Goal: Task Accomplishment & Management: Complete application form

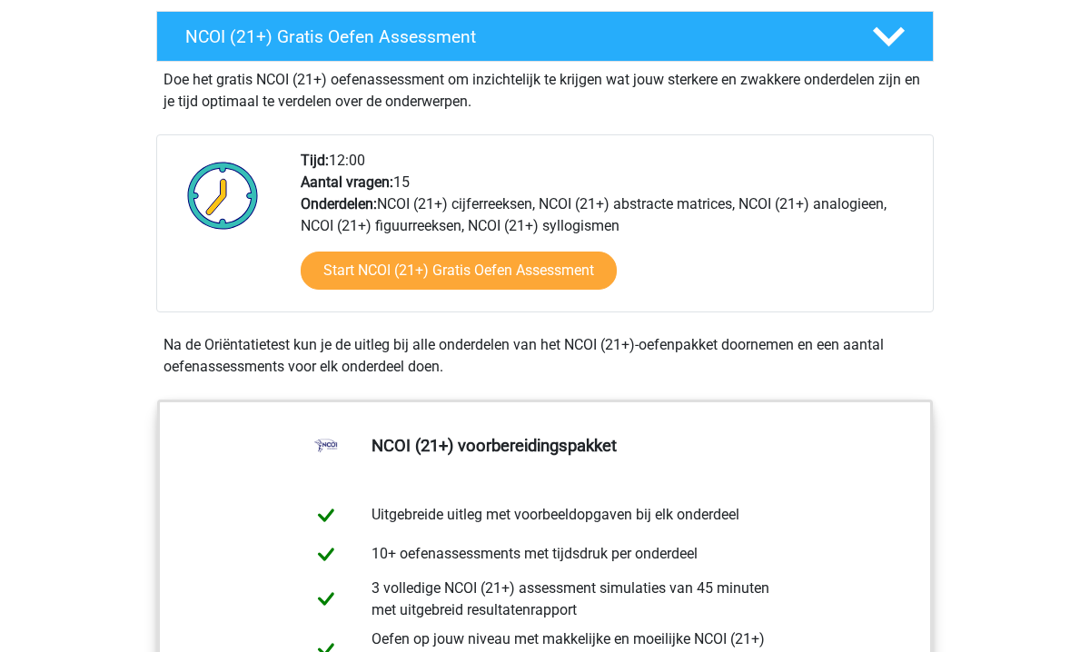
scroll to position [561, 0]
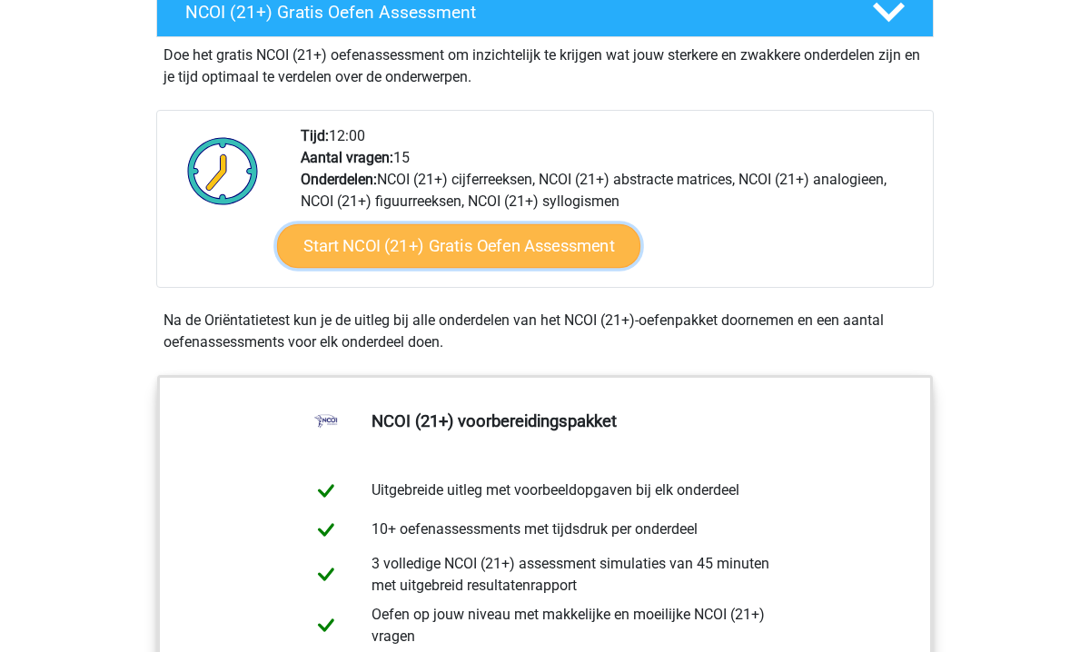
click at [418, 241] on link "Start NCOI (21+) Gratis Oefen Assessment" at bounding box center [458, 246] width 363 height 44
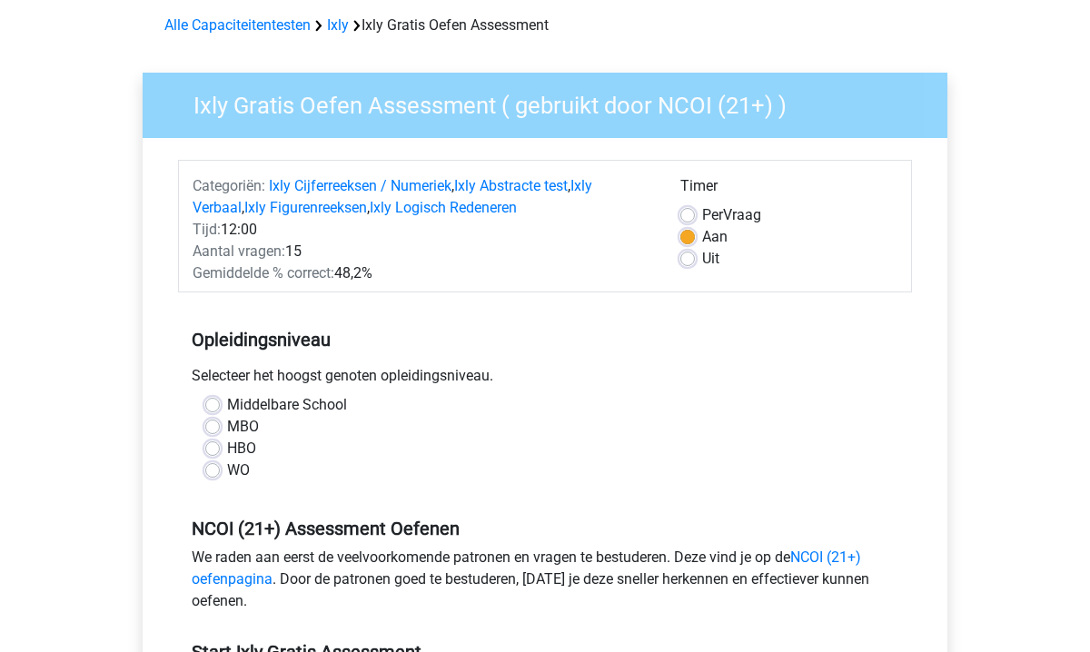
scroll to position [84, 0]
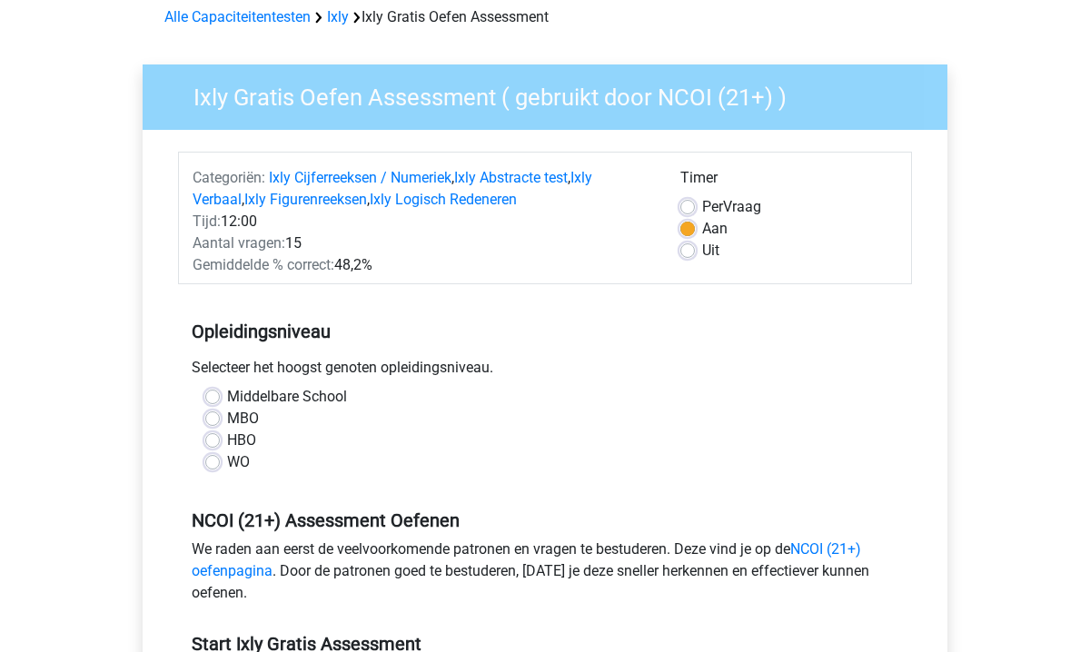
click at [227, 421] on label "MBO" at bounding box center [243, 419] width 32 height 22
click at [216, 421] on input "MBO" at bounding box center [212, 417] width 15 height 18
radio input "true"
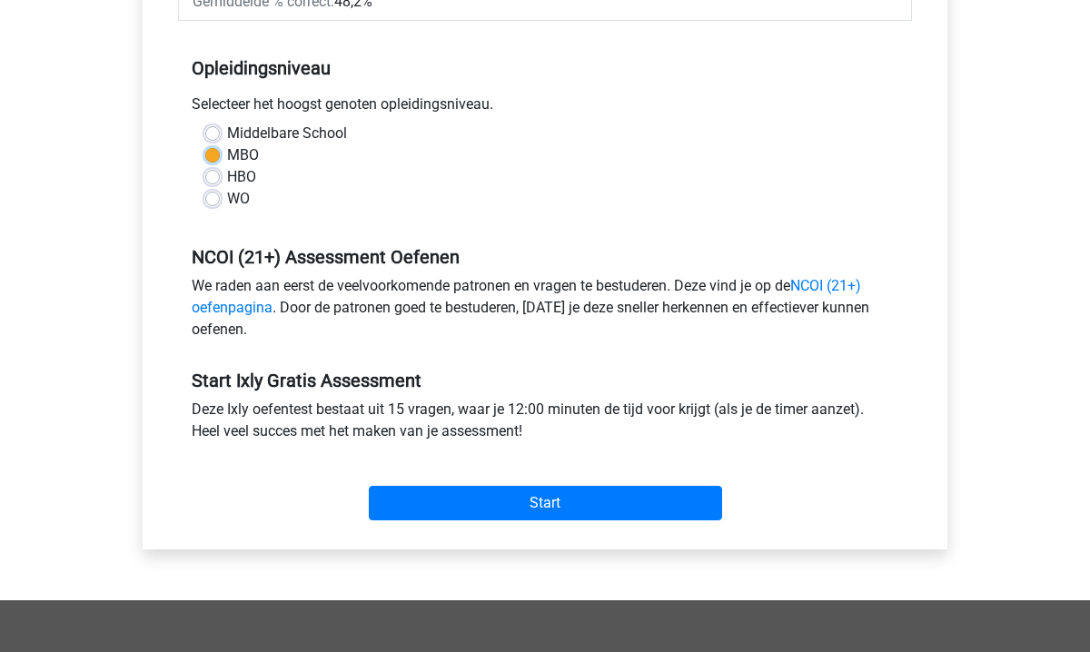
scroll to position [359, 0]
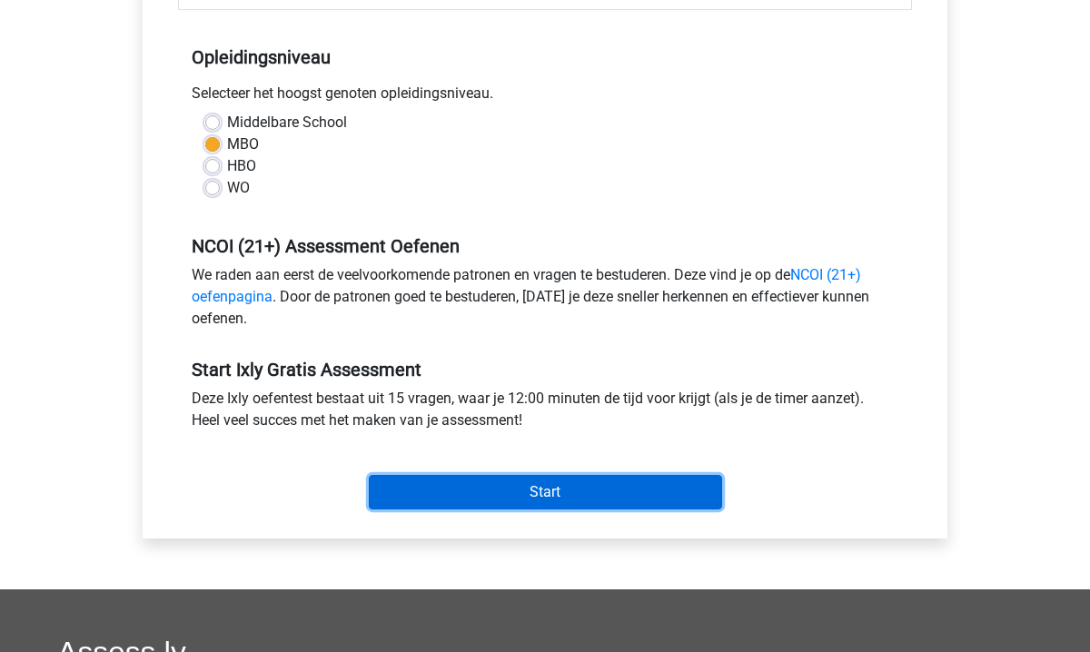
click at [550, 500] on input "Start" at bounding box center [545, 492] width 353 height 35
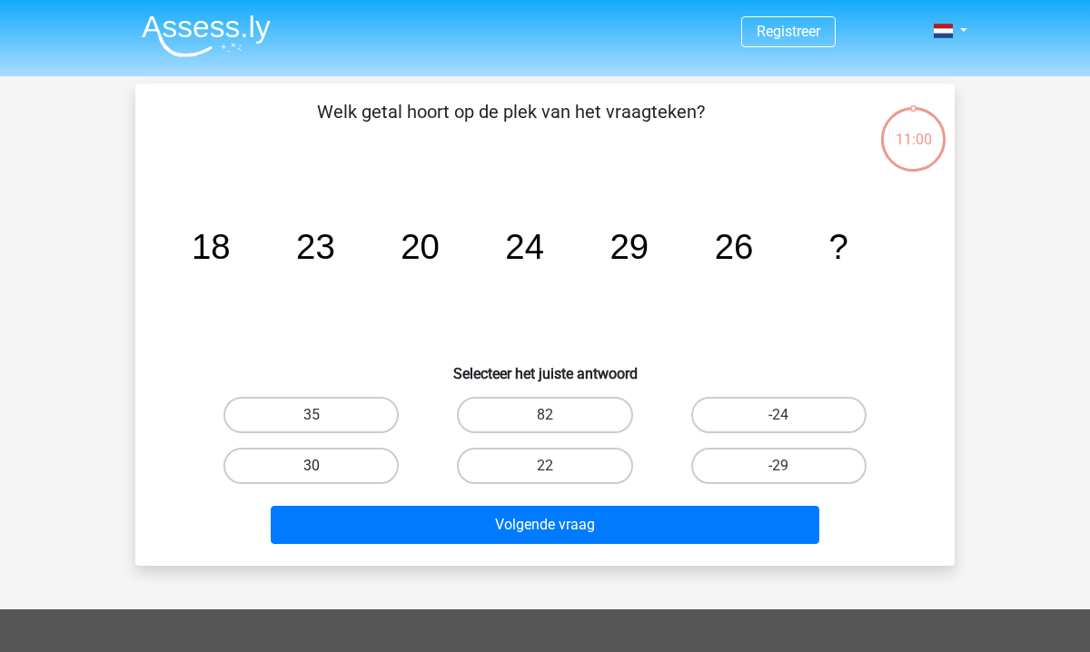
click at [337, 474] on label "30" at bounding box center [310, 466] width 175 height 36
click at [323, 474] on input "30" at bounding box center [318, 472] width 12 height 12
radio input "true"
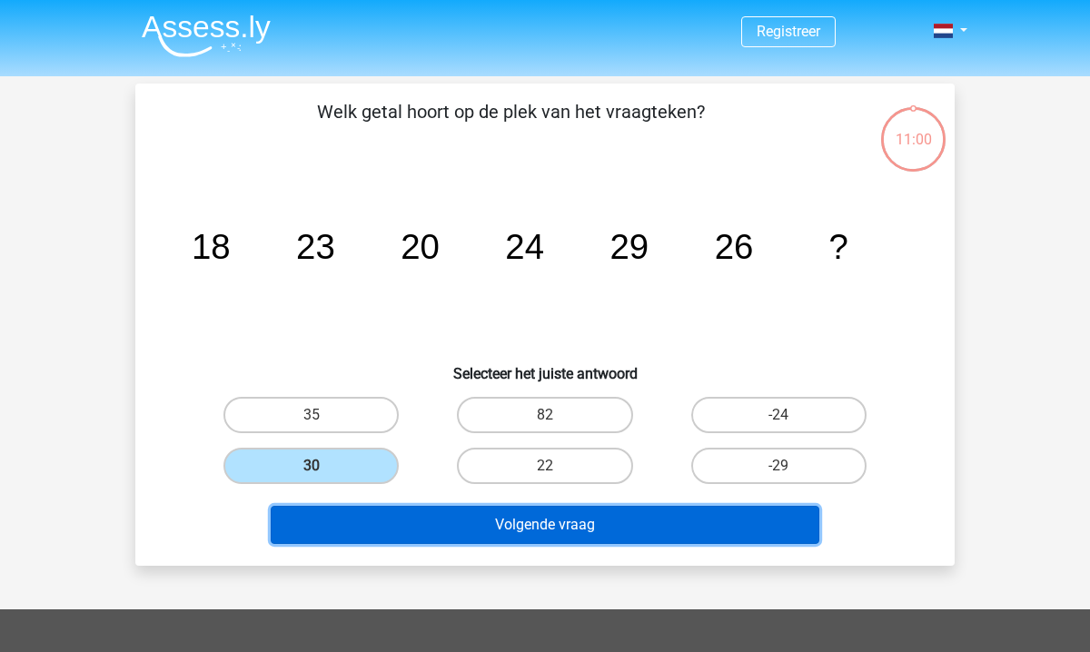
click at [431, 540] on button "Volgende vraag" at bounding box center [546, 525] width 550 height 38
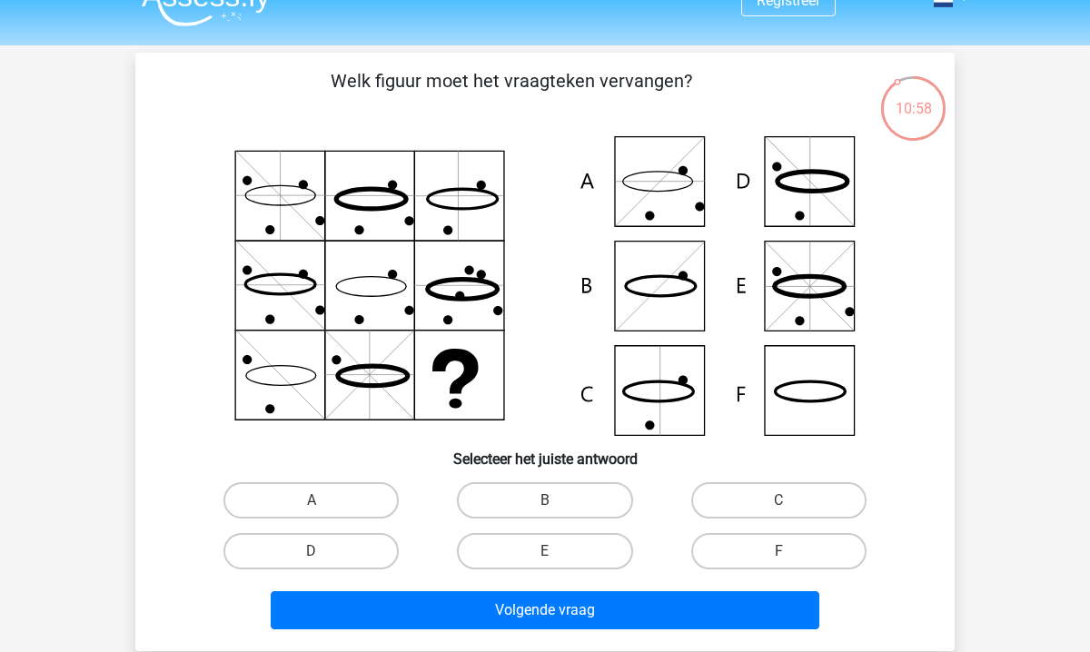
scroll to position [11, 0]
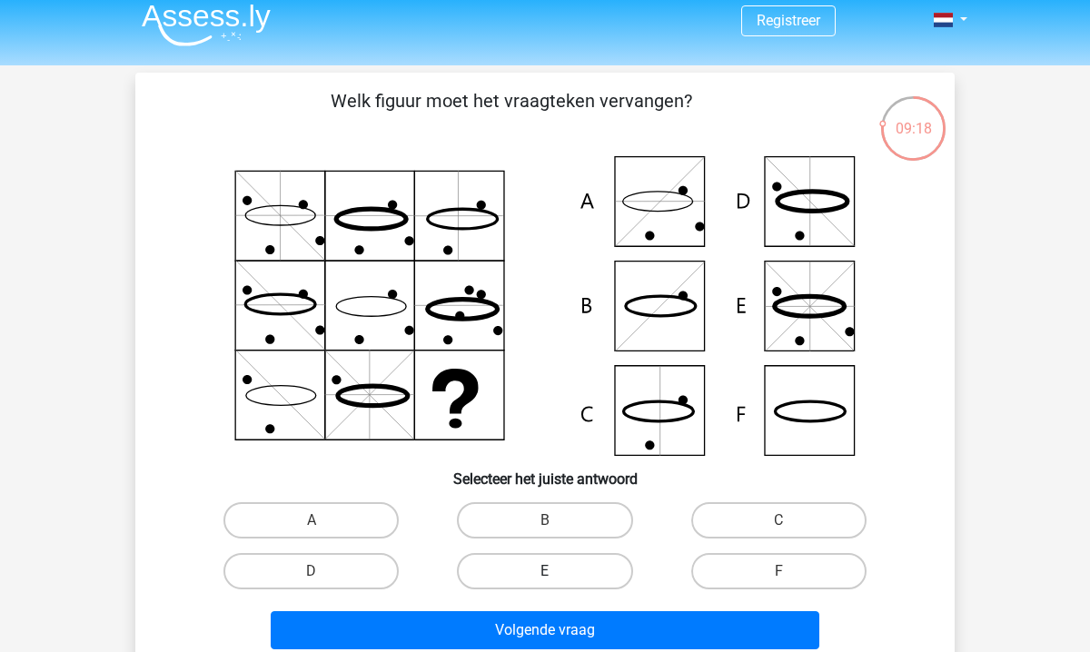
click at [570, 580] on label "E" at bounding box center [544, 571] width 175 height 36
click at [557, 580] on input "E" at bounding box center [551, 577] width 12 height 12
radio input "true"
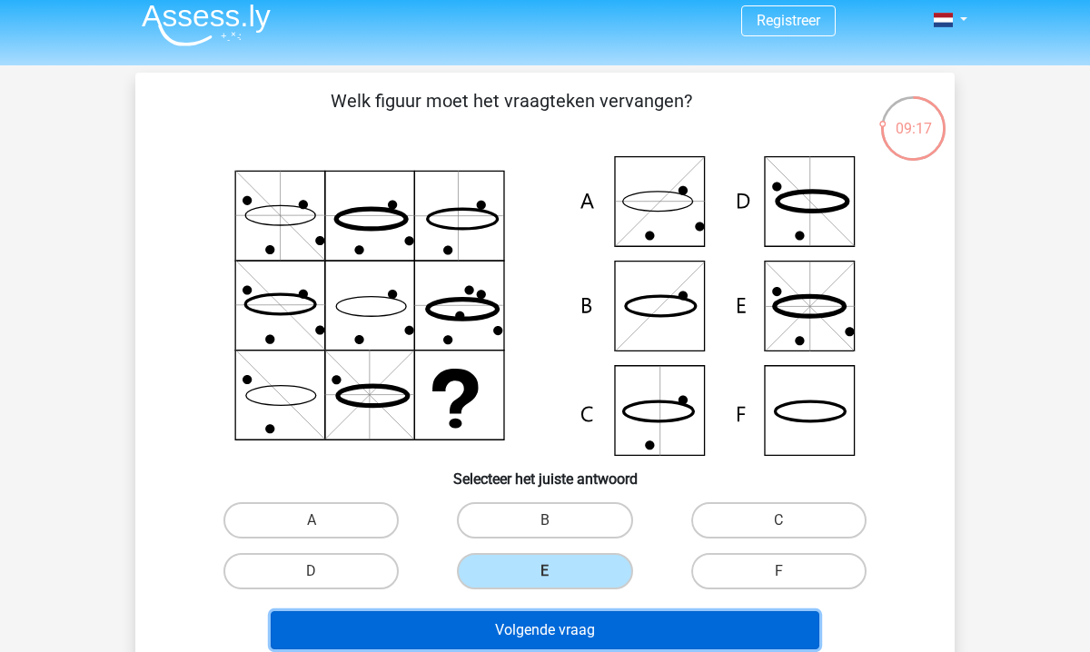
click at [570, 626] on button "Volgende vraag" at bounding box center [546, 630] width 550 height 38
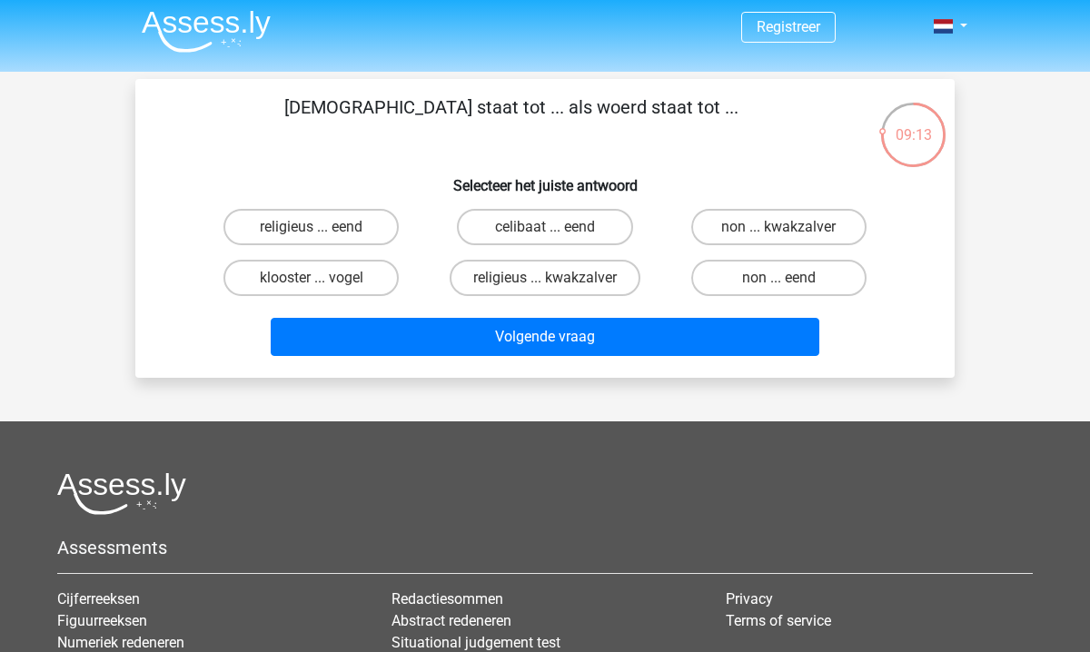
scroll to position [0, 0]
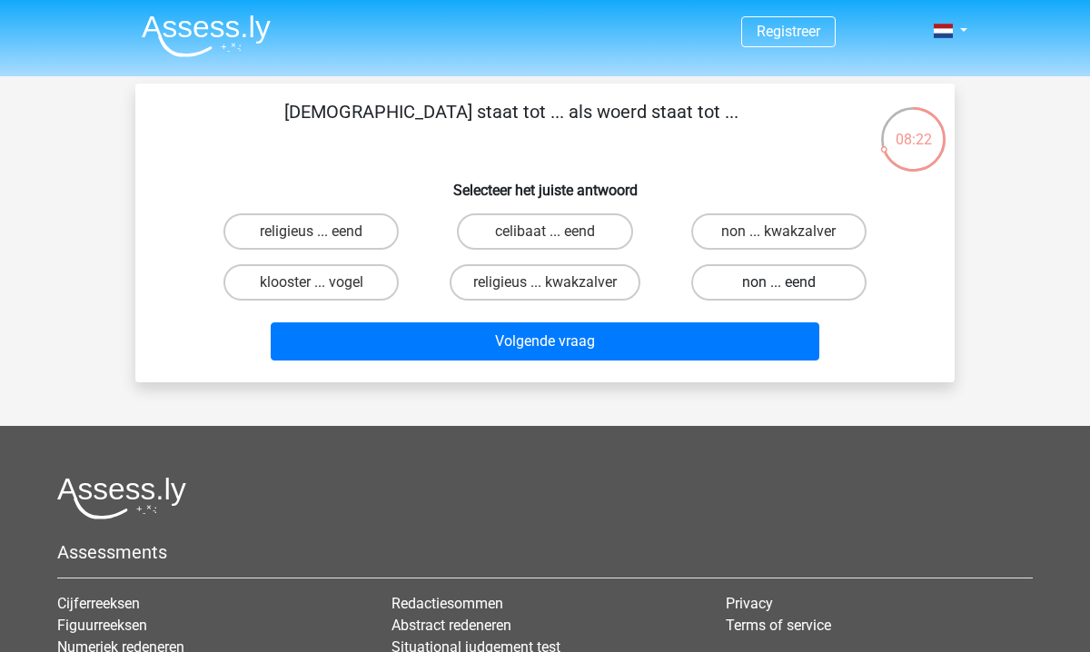
click at [775, 285] on label "non ... eend" at bounding box center [778, 282] width 175 height 36
click at [778, 285] on input "non ... eend" at bounding box center [784, 288] width 12 height 12
radio input "true"
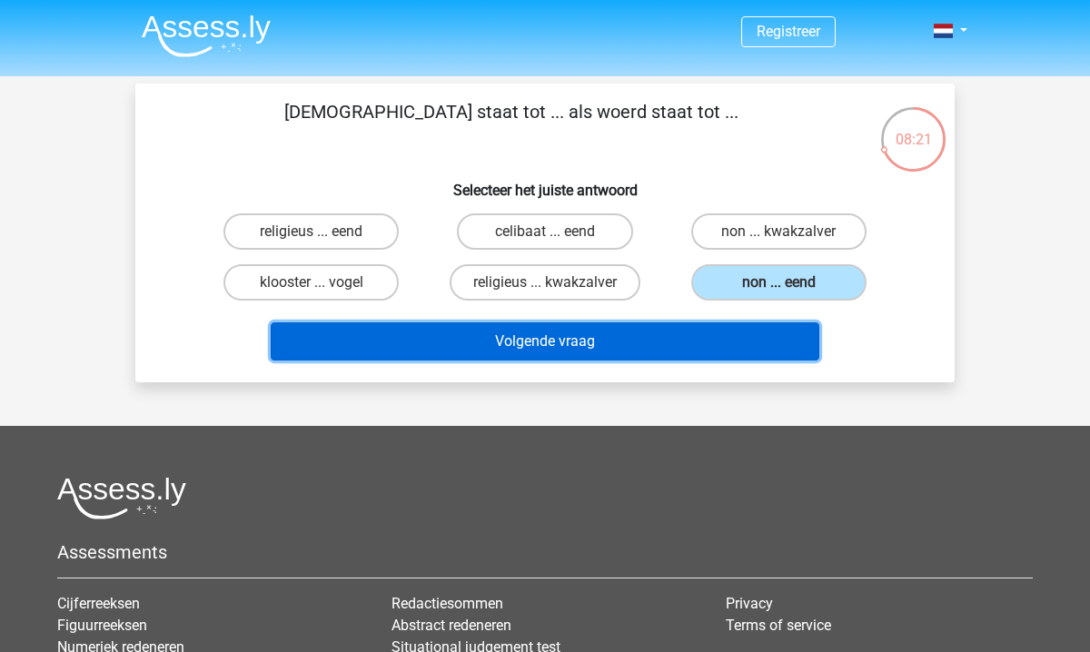
click at [750, 343] on button "Volgende vraag" at bounding box center [546, 341] width 550 height 38
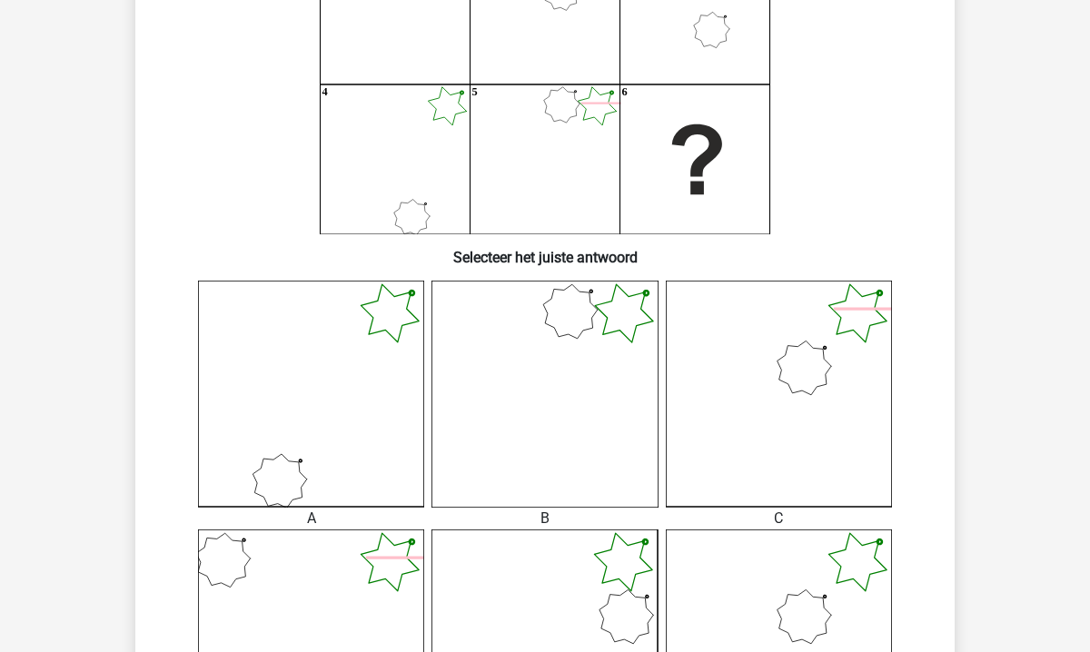
scroll to position [239, 0]
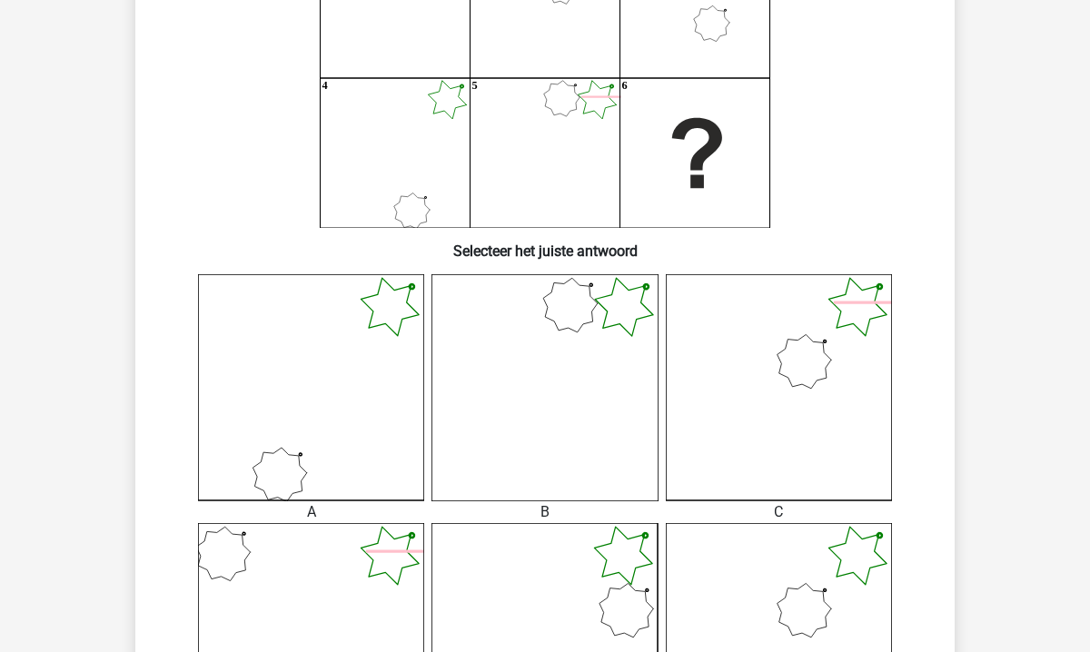
click at [813, 459] on icon at bounding box center [779, 387] width 226 height 226
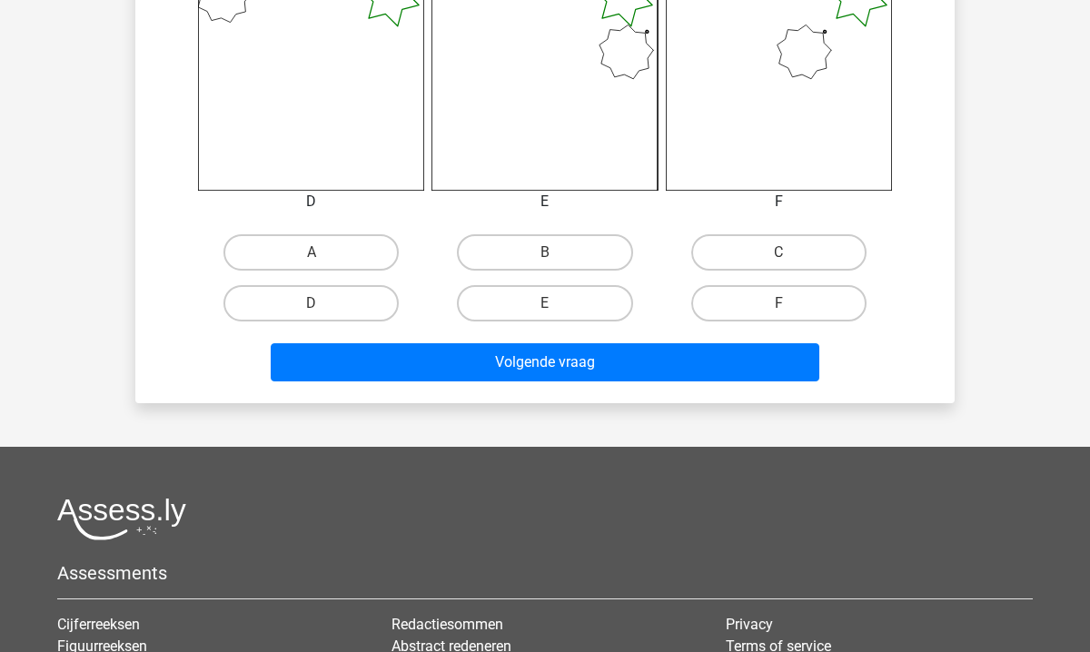
scroll to position [897, 0]
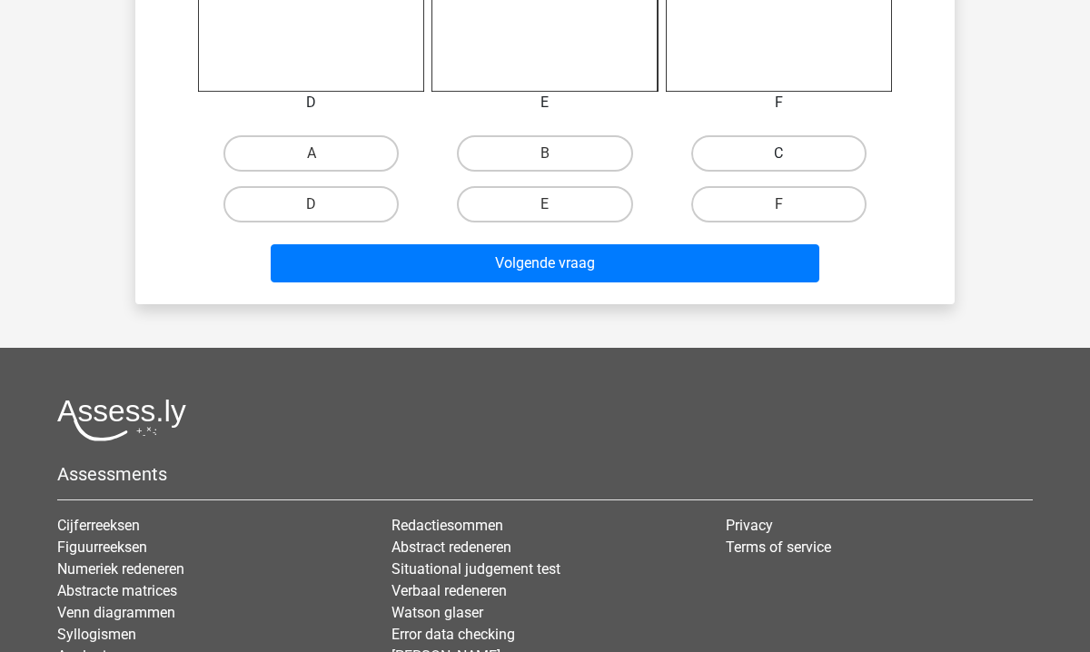
click at [738, 152] on label "C" at bounding box center [778, 153] width 175 height 36
click at [778, 154] on input "C" at bounding box center [784, 160] width 12 height 12
radio input "true"
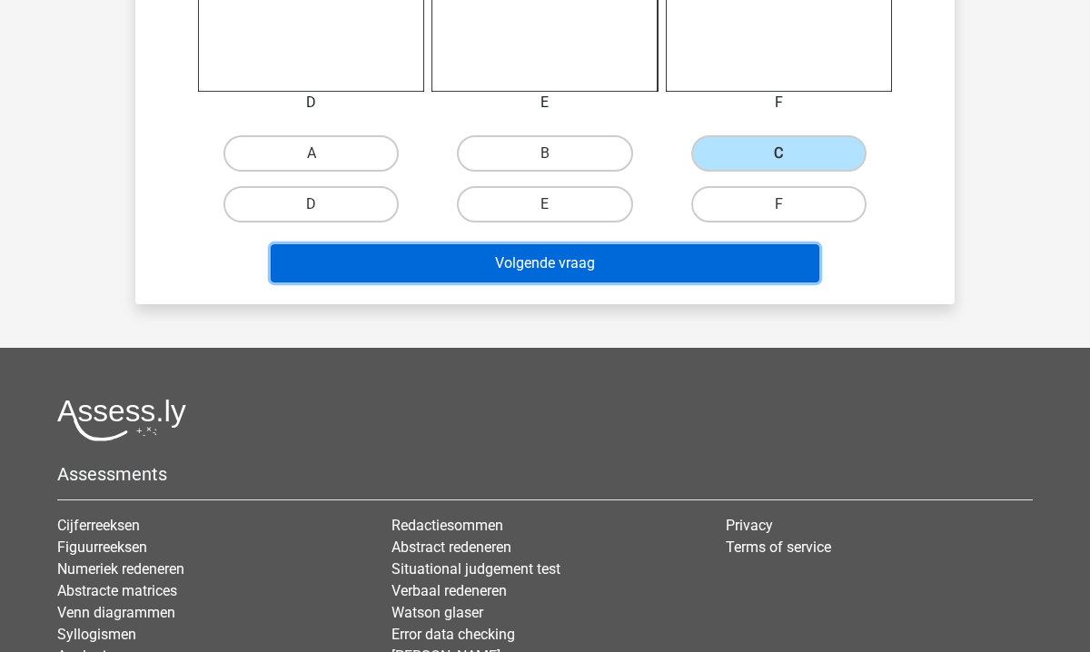
click at [657, 255] on button "Volgende vraag" at bounding box center [546, 263] width 550 height 38
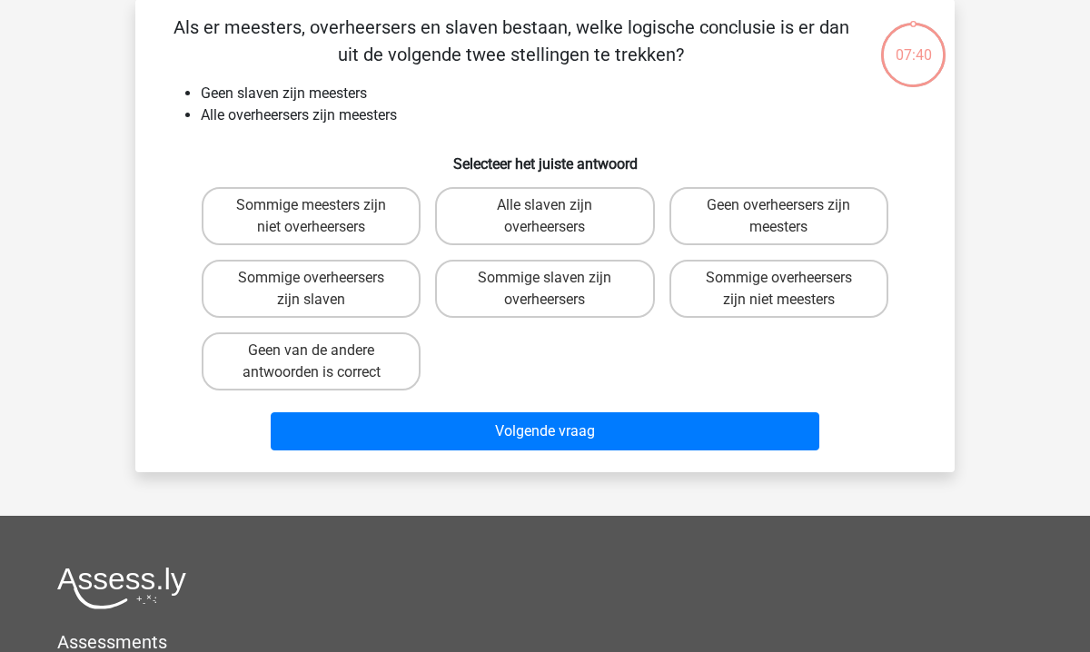
scroll to position [0, 0]
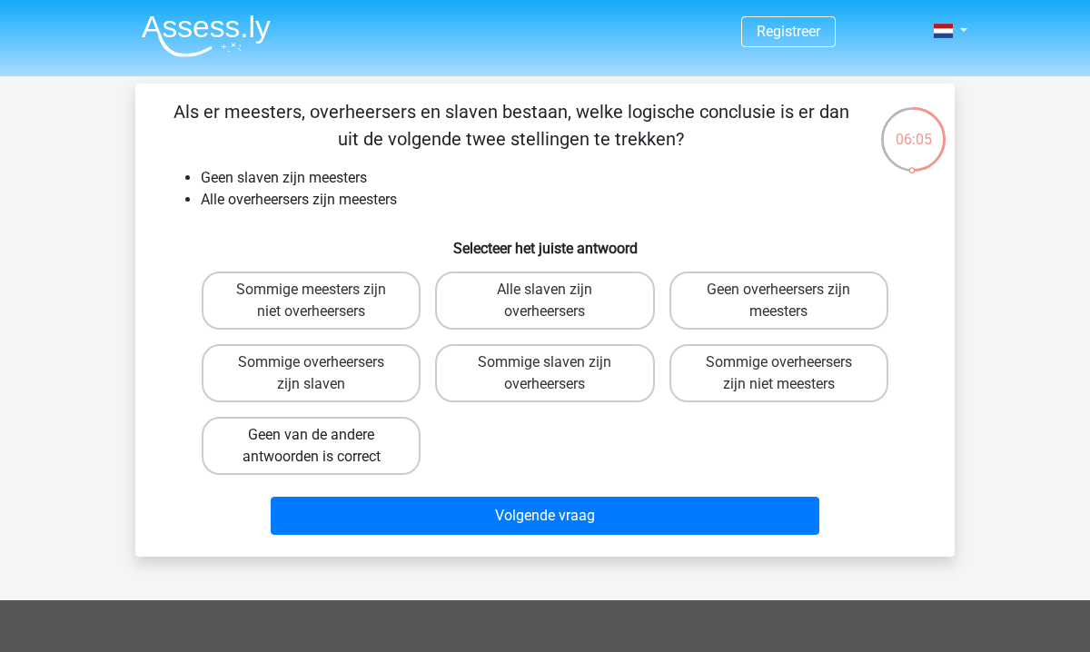
click at [384, 452] on label "Geen van de andere antwoorden is correct" at bounding box center [311, 446] width 219 height 58
click at [323, 447] on input "Geen van de andere antwoorden is correct" at bounding box center [318, 441] width 12 height 12
radio input "true"
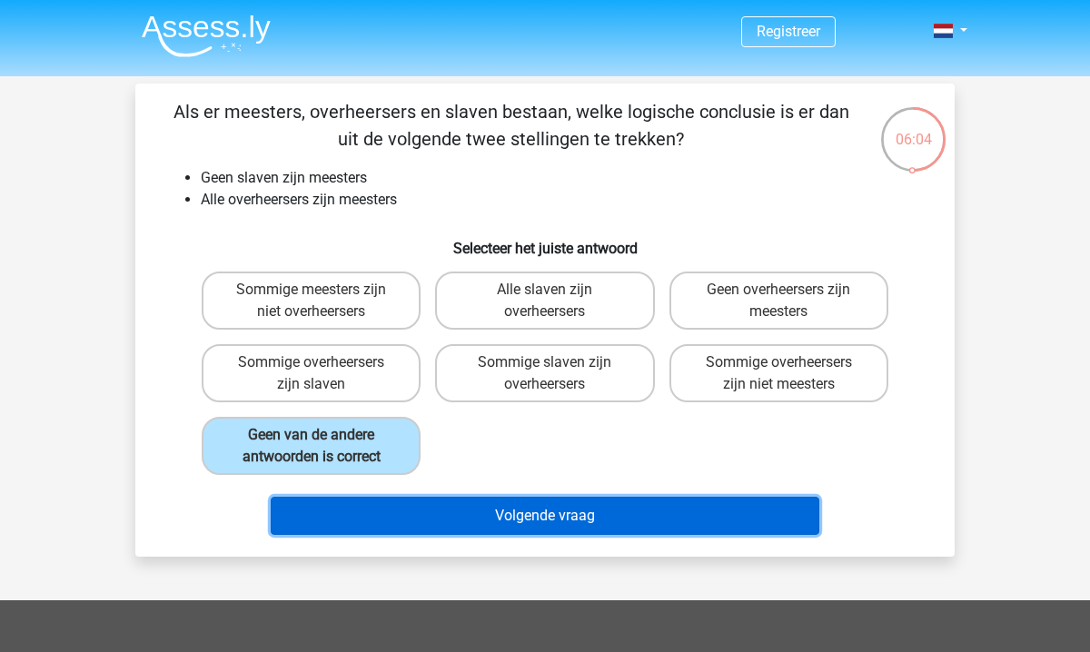
click at [494, 520] on button "Volgende vraag" at bounding box center [546, 516] width 550 height 38
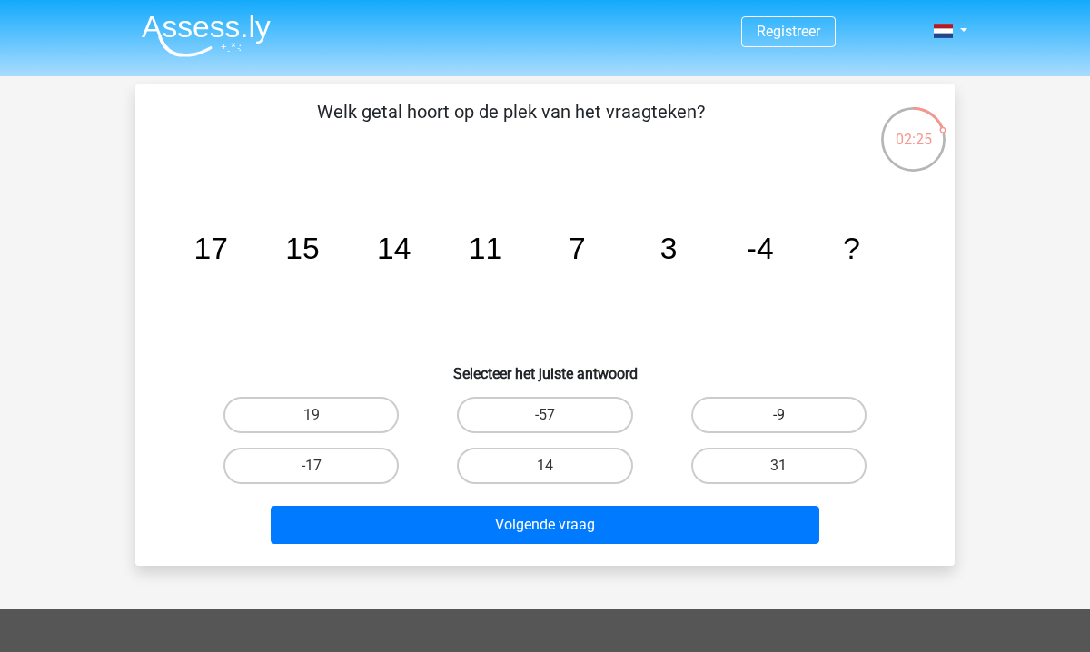
click at [830, 426] on label "-9" at bounding box center [778, 415] width 175 height 36
click at [790, 426] on input "-9" at bounding box center [784, 421] width 12 height 12
radio input "true"
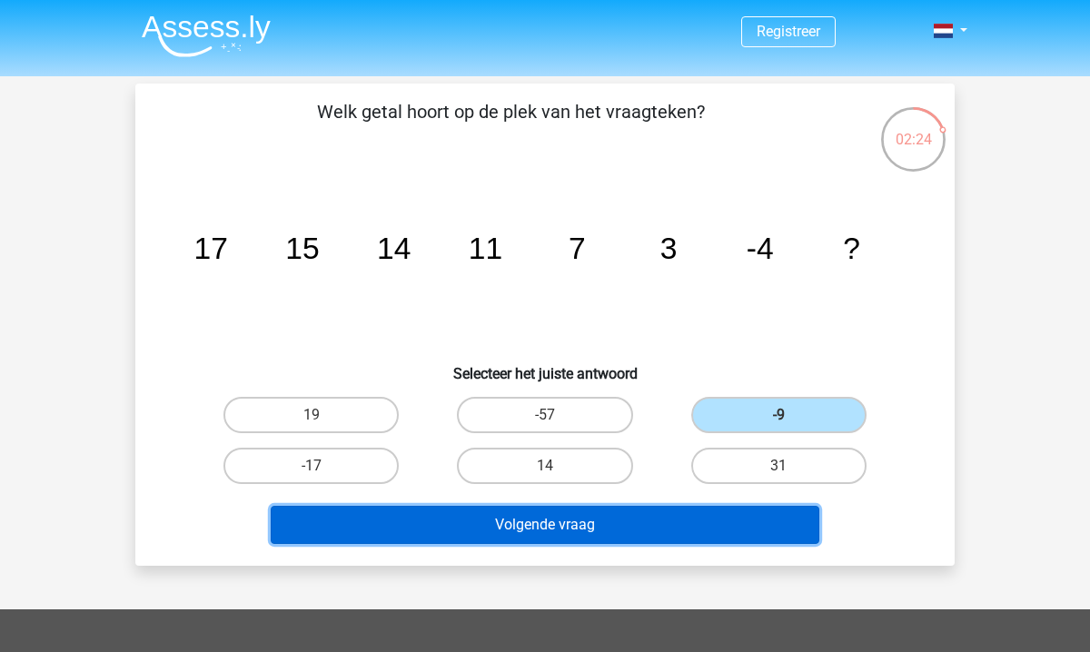
click at [694, 521] on button "Volgende vraag" at bounding box center [546, 525] width 550 height 38
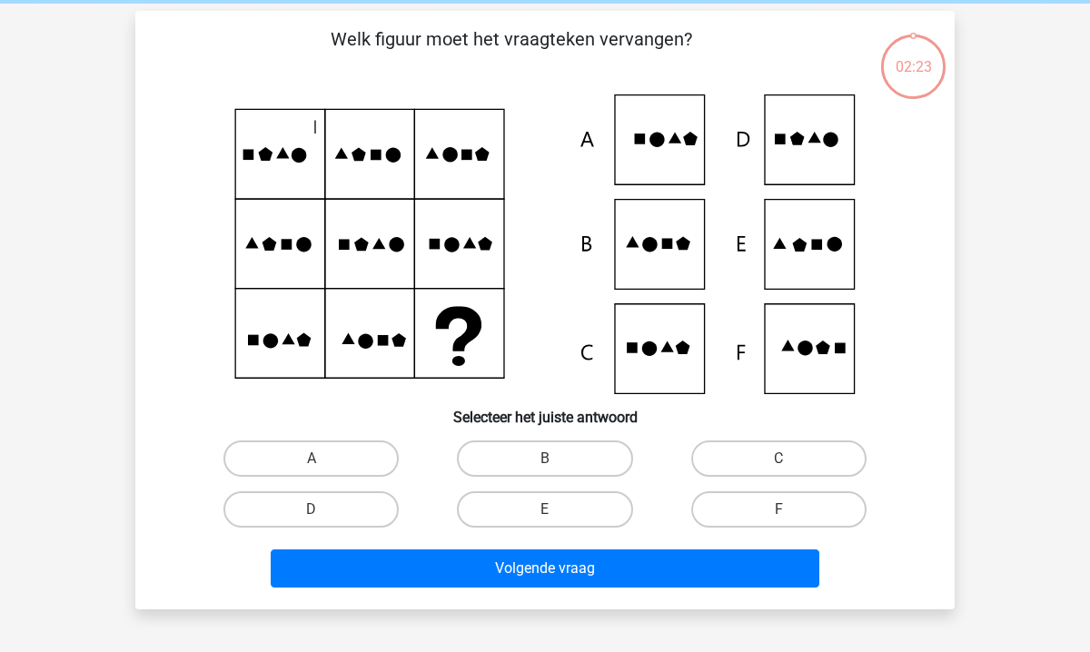
scroll to position [84, 0]
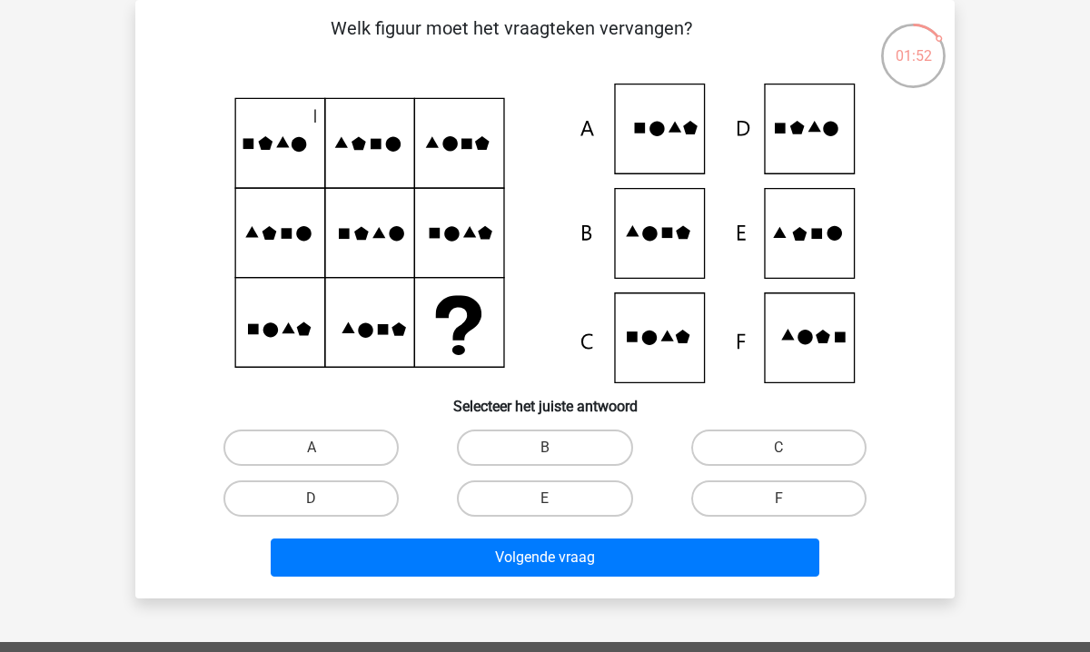
click at [819, 147] on icon at bounding box center [545, 234] width 732 height 300
click at [375, 495] on label "D" at bounding box center [310, 499] width 175 height 36
click at [323, 499] on input "D" at bounding box center [318, 505] width 12 height 12
radio input "true"
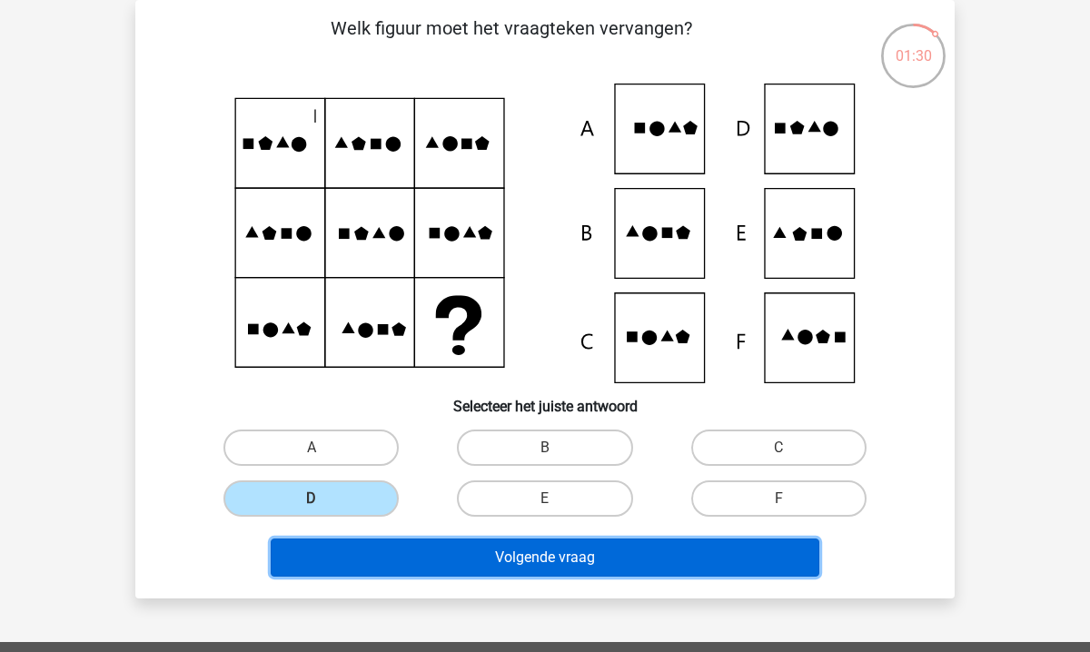
click at [520, 542] on button "Volgende vraag" at bounding box center [546, 558] width 550 height 38
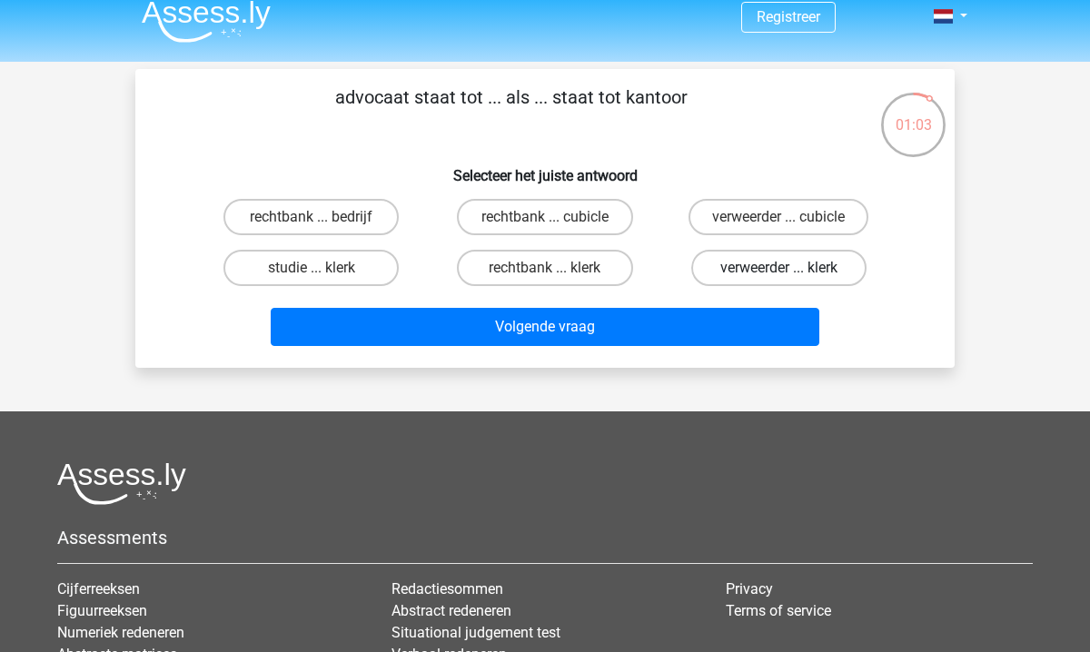
scroll to position [0, 0]
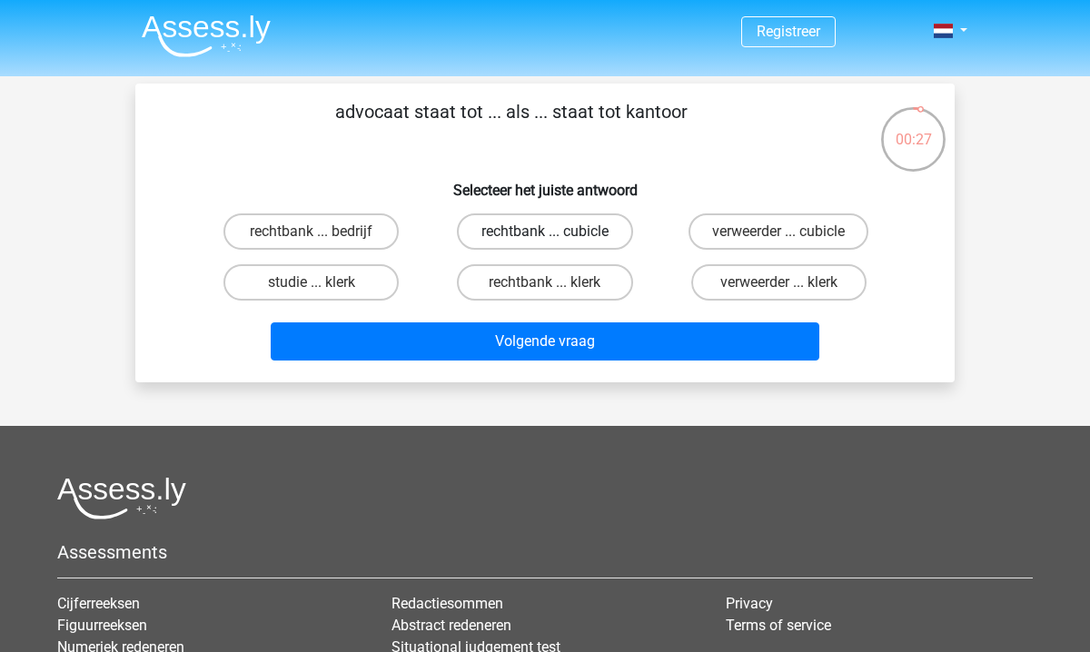
click at [528, 236] on label "rechtbank ... cubicle" at bounding box center [544, 231] width 175 height 36
click at [545, 236] on input "rechtbank ... cubicle" at bounding box center [551, 238] width 12 height 12
radio input "true"
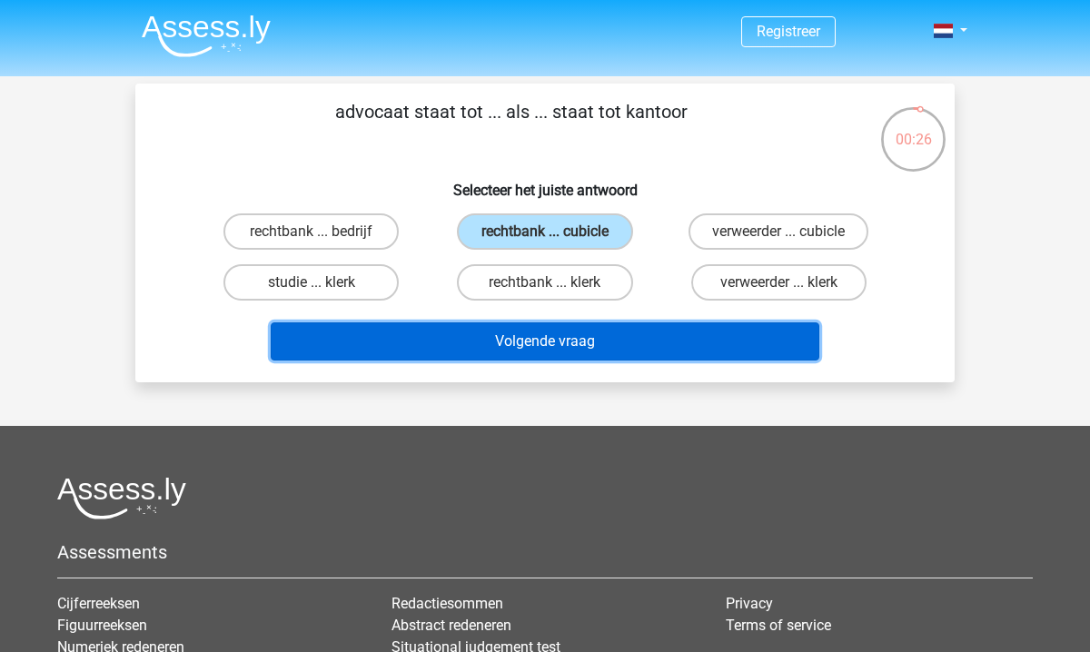
click at [568, 354] on button "Volgende vraag" at bounding box center [546, 341] width 550 height 38
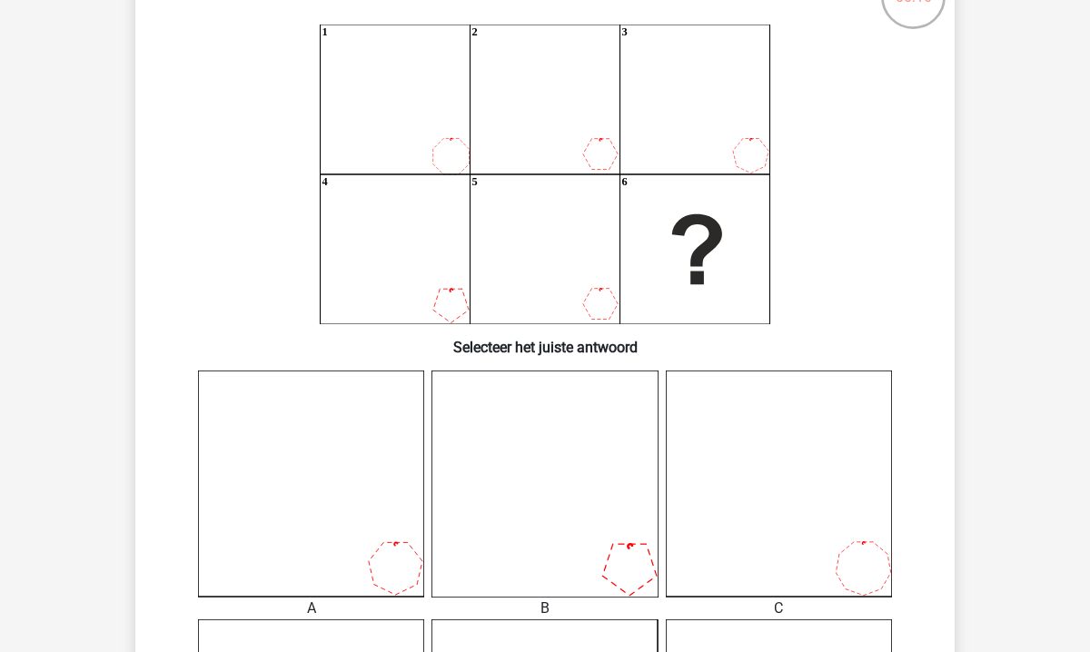
scroll to position [142, 0]
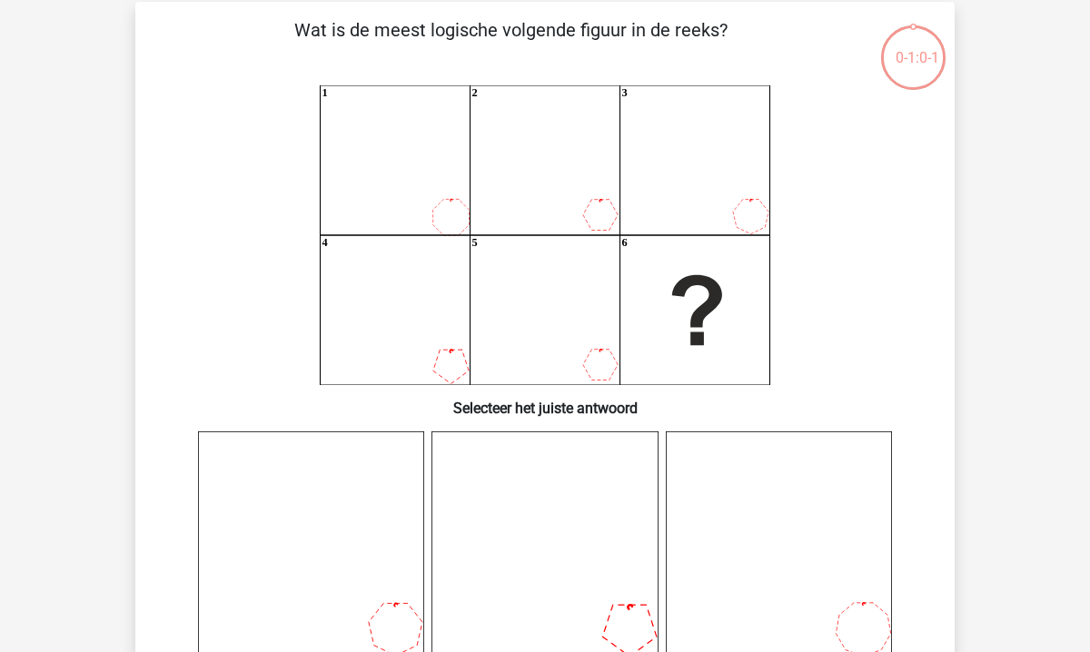
scroll to position [81, 0]
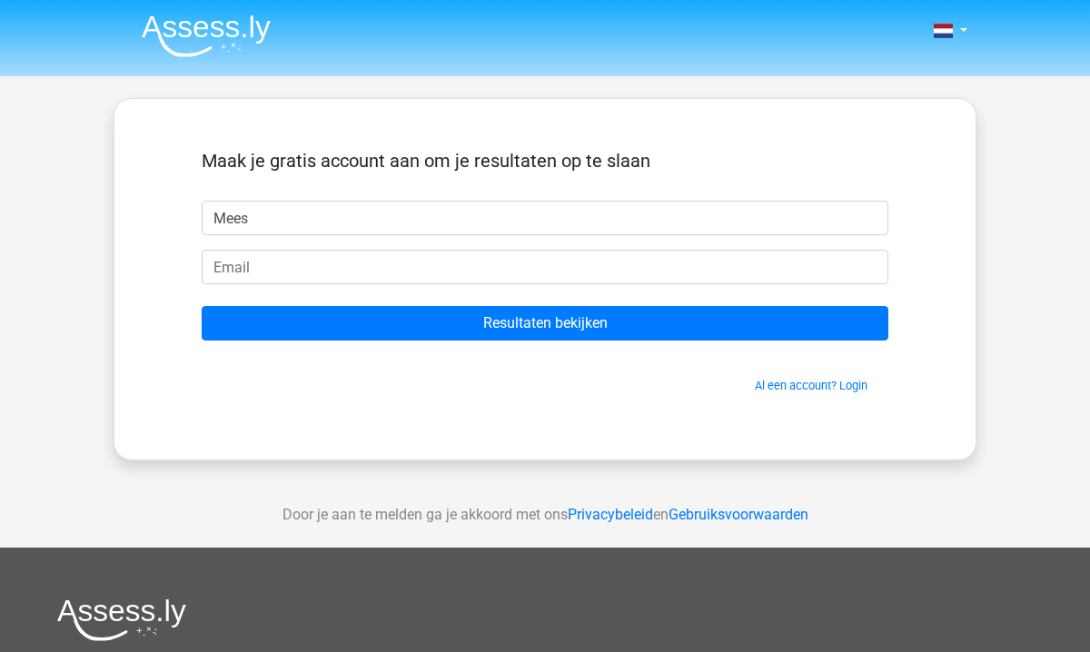
type input "Mees"
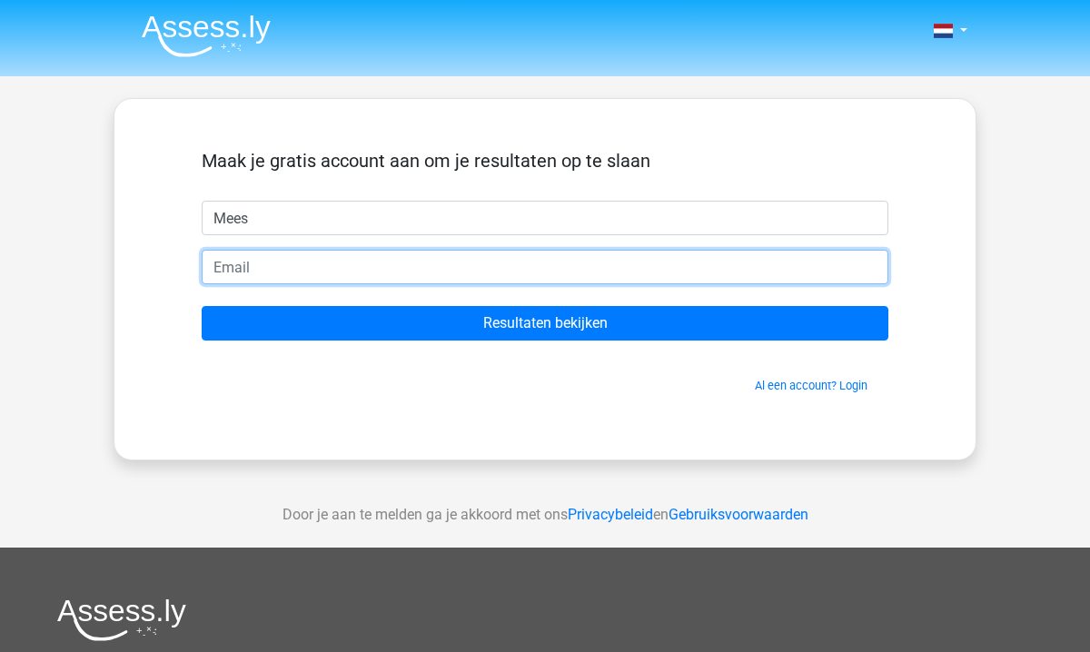
click at [467, 263] on input "email" at bounding box center [545, 267] width 687 height 35
click at [248, 269] on input "meeszevenvier" at bounding box center [545, 267] width 687 height 35
click at [357, 264] on input "mees@zevenvier" at bounding box center [545, 267] width 687 height 35
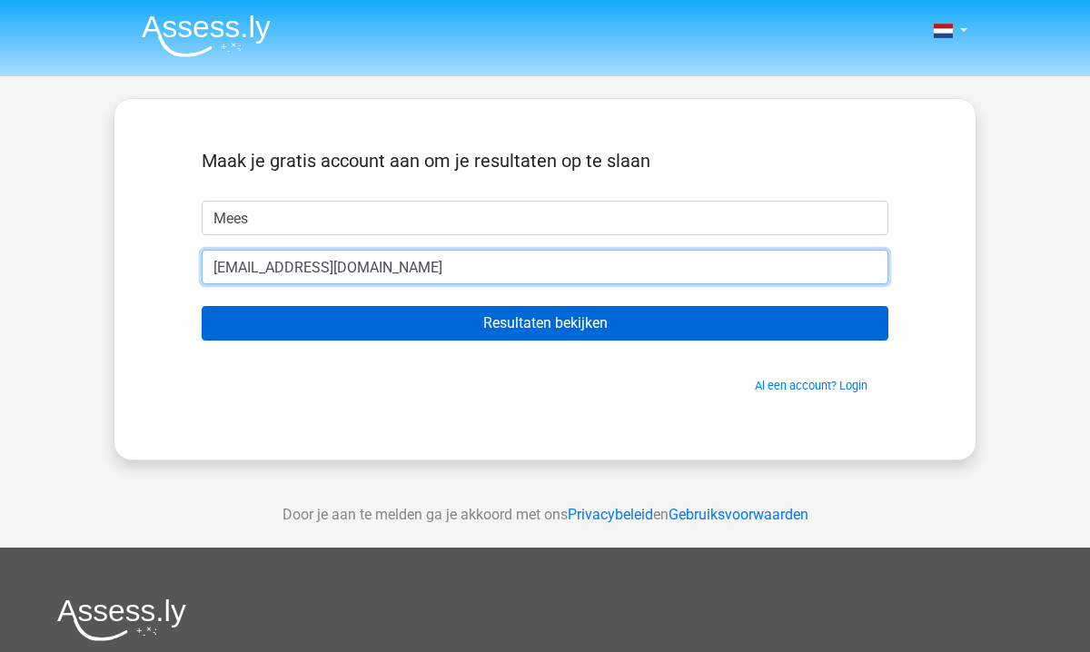
type input "[EMAIL_ADDRESS][DOMAIN_NAME]"
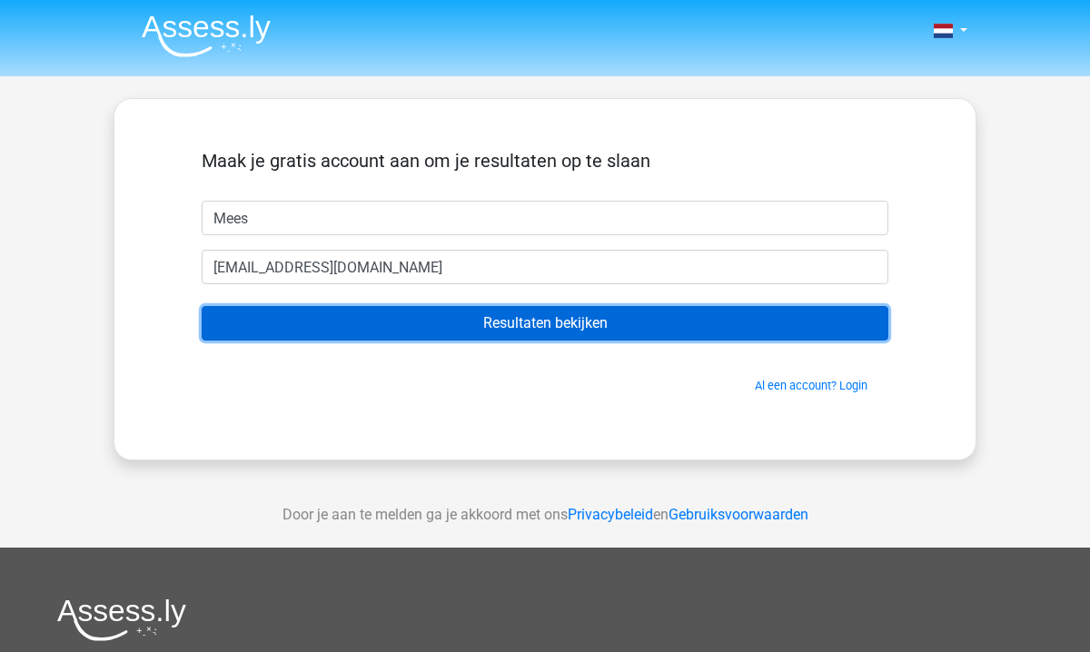
click at [373, 330] on input "Resultaten bekijken" at bounding box center [545, 323] width 687 height 35
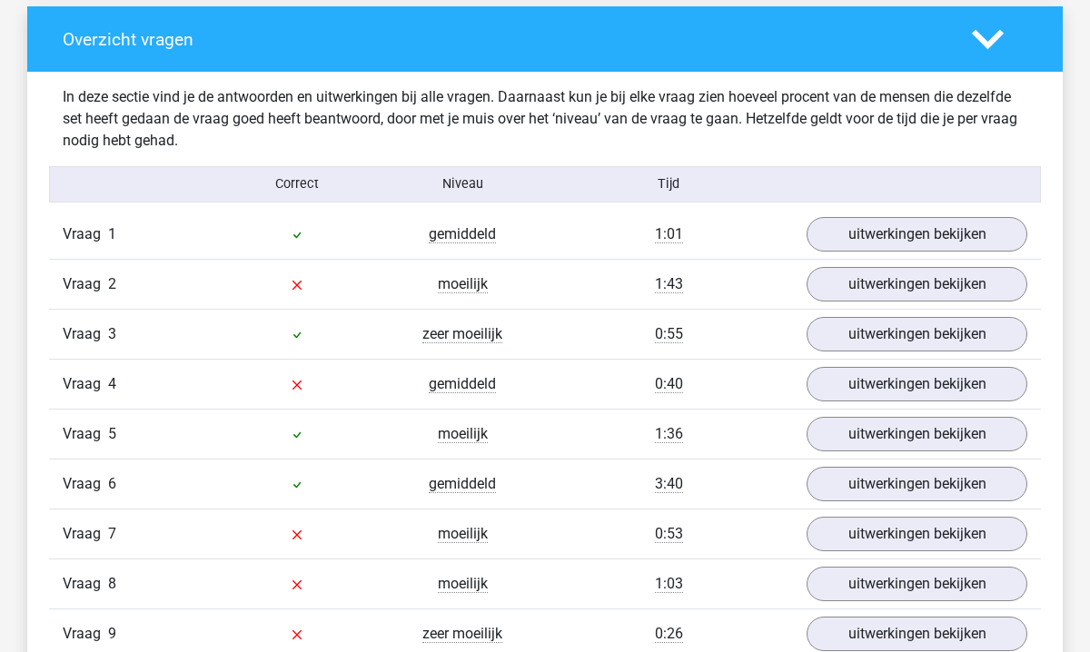
scroll to position [1922, 0]
